Goal: Task Accomplishment & Management: Use online tool/utility

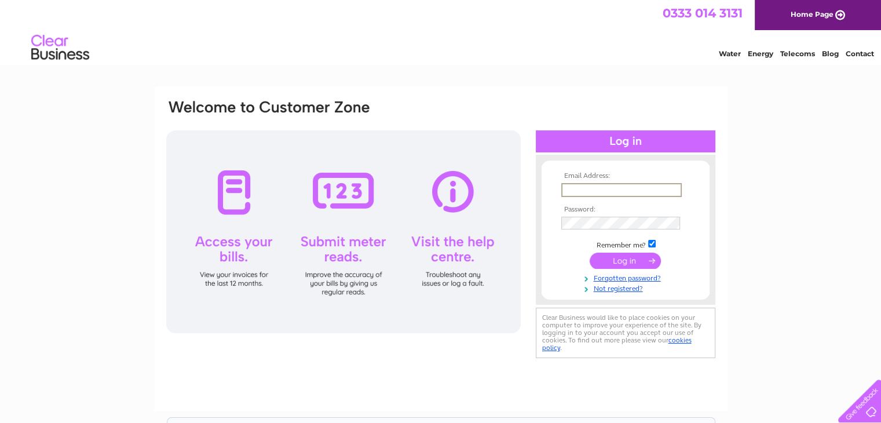
type input "caz1_1@hotmail.co.uk"
click at [589, 252] on input "submit" at bounding box center [624, 260] width 71 height 16
click at [632, 259] on input "submit" at bounding box center [624, 260] width 71 height 16
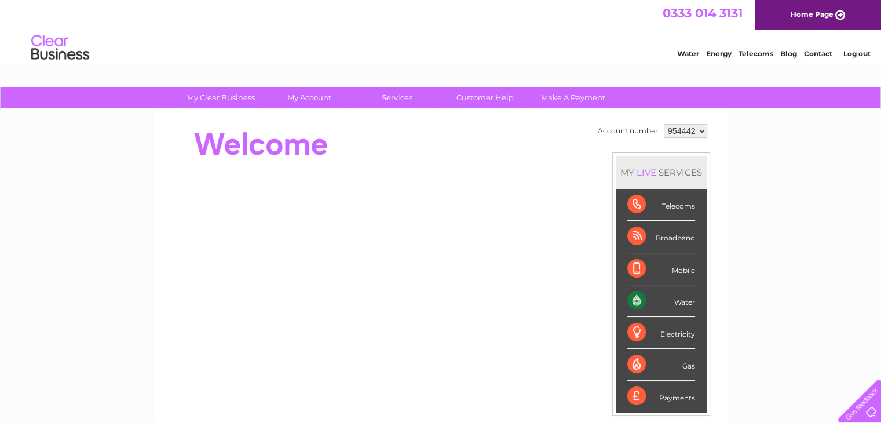
scroll to position [174, 0]
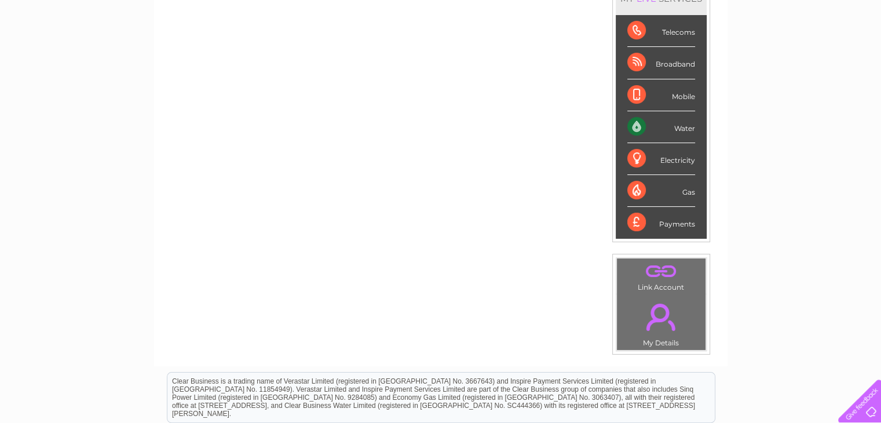
click at [672, 127] on div "Water" at bounding box center [661, 127] width 68 height 32
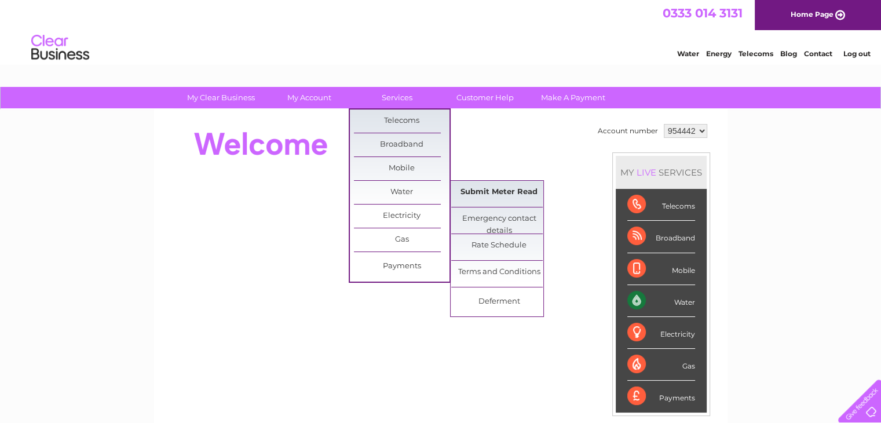
click at [490, 186] on link "Submit Meter Read" at bounding box center [499, 192] width 96 height 23
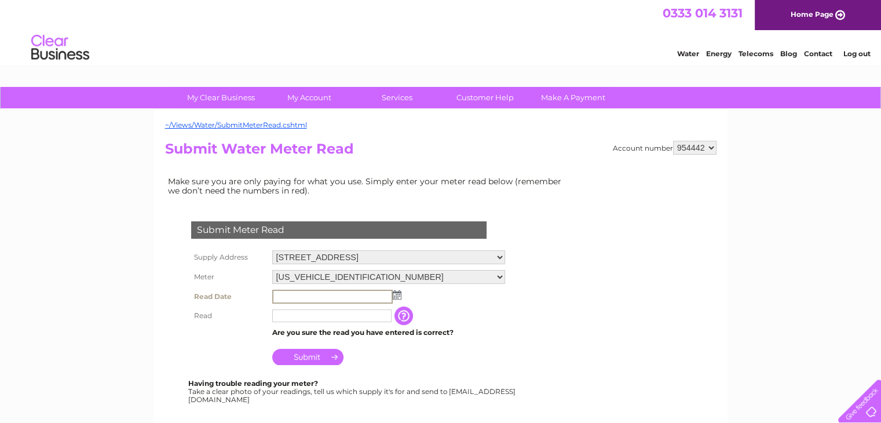
click at [328, 292] on input "text" at bounding box center [332, 297] width 120 height 14
click at [401, 299] on td at bounding box center [388, 297] width 239 height 20
click at [395, 294] on img at bounding box center [395, 294] width 9 height 9
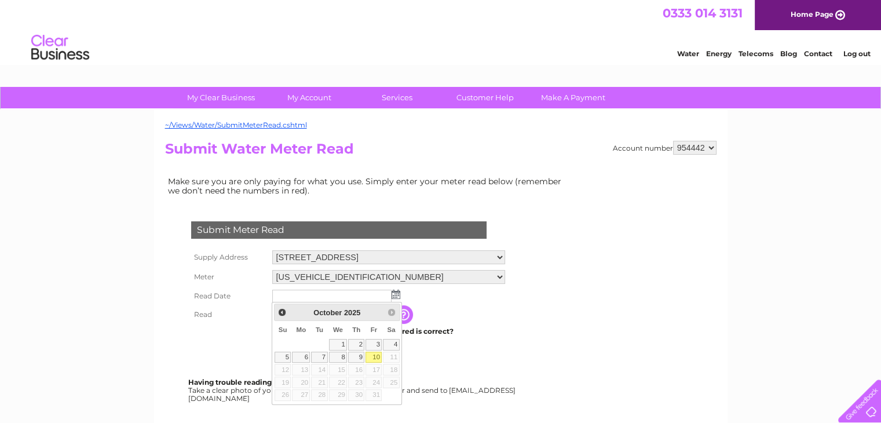
click at [373, 353] on link "10" at bounding box center [373, 357] width 16 height 12
type input "2025/10/10"
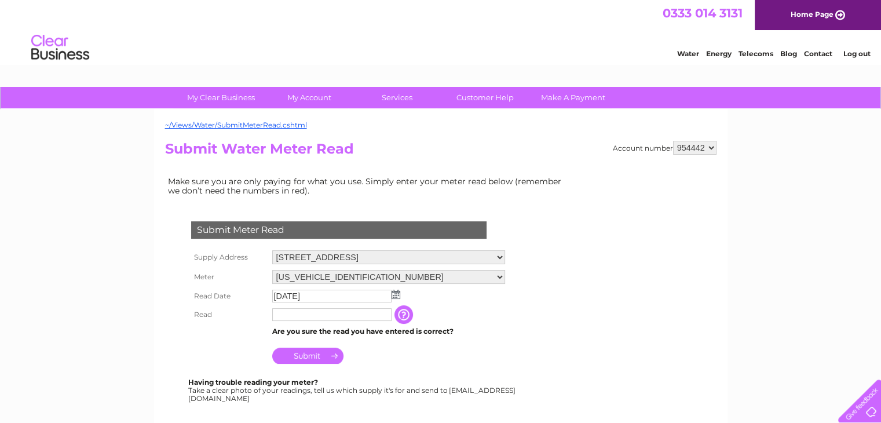
click at [327, 318] on input "text" at bounding box center [331, 314] width 119 height 13
paste input "58502"
type input "5"
click at [298, 316] on input "text" at bounding box center [332, 315] width 120 height 14
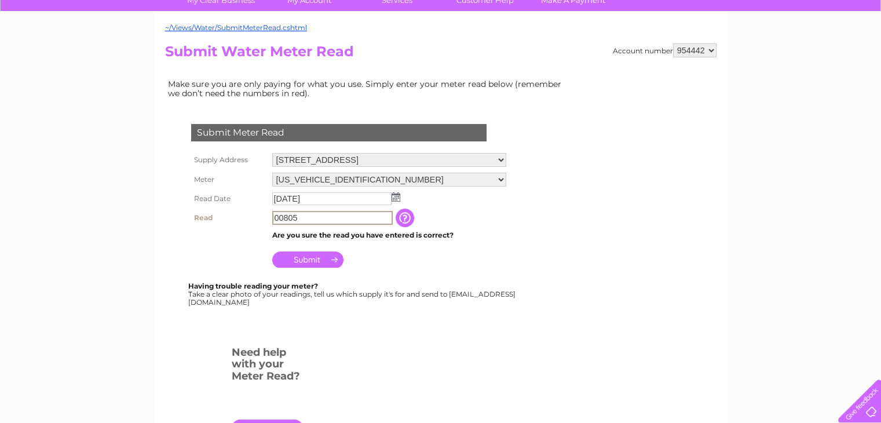
scroll to position [116, 0]
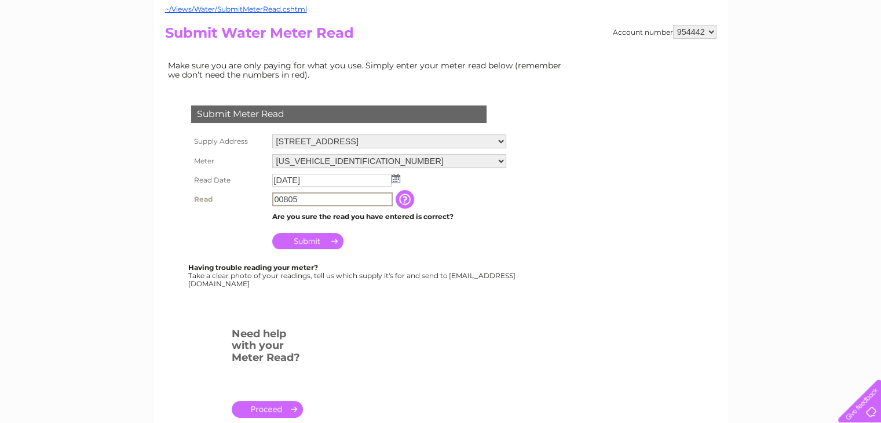
type input "00805"
click at [326, 241] on input "Submit" at bounding box center [307, 240] width 71 height 16
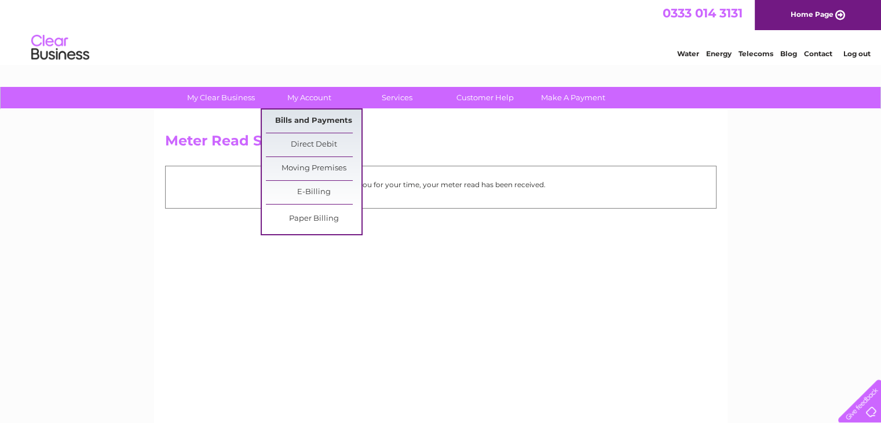
click at [304, 117] on link "Bills and Payments" at bounding box center [314, 120] width 96 height 23
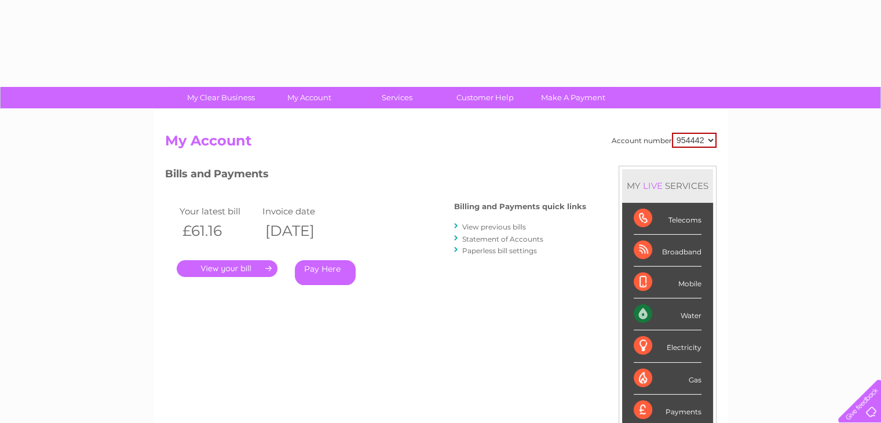
click at [313, 121] on div "Account number 954442 My Account MY LIVE SERVICES Telecoms Broadband Mobile Wat…" at bounding box center [440, 300] width 573 height 383
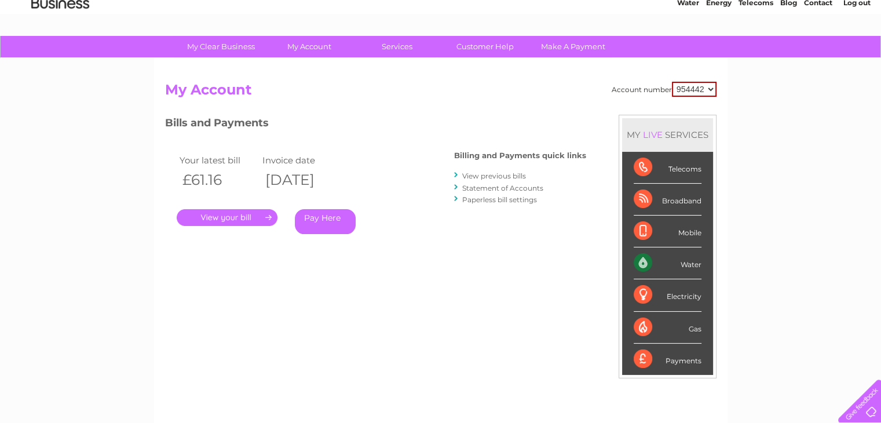
scroll to position [116, 0]
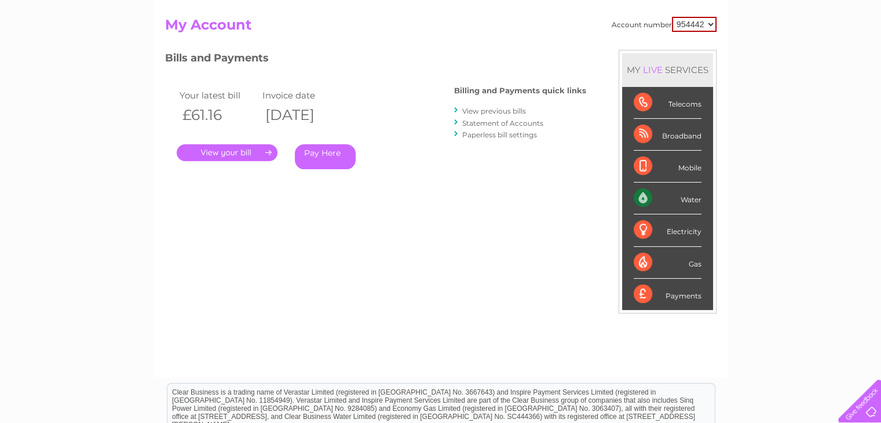
click at [502, 107] on link "View previous bills" at bounding box center [494, 111] width 64 height 9
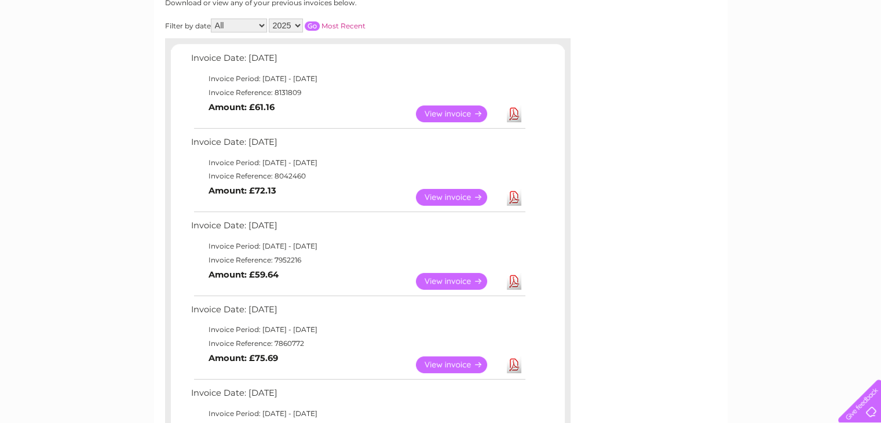
scroll to position [174, 0]
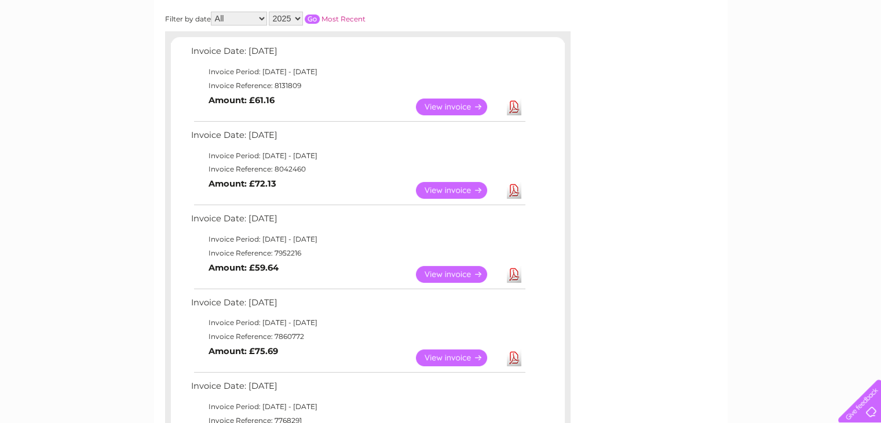
click at [473, 105] on link "View" at bounding box center [458, 106] width 85 height 17
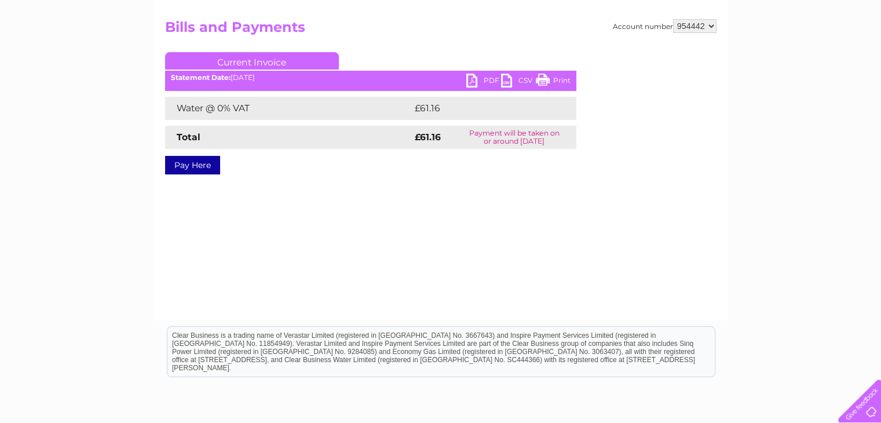
scroll to position [116, 0]
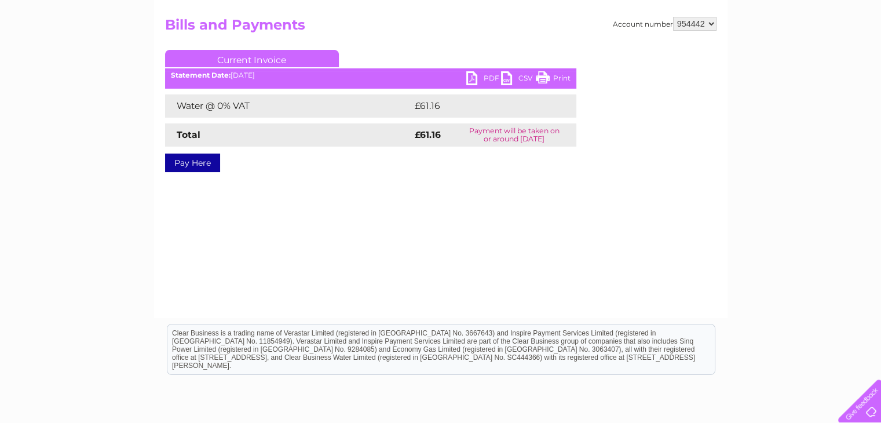
click at [486, 78] on link "PDF" at bounding box center [483, 79] width 35 height 17
